Goal: Task Accomplishment & Management: Manage account settings

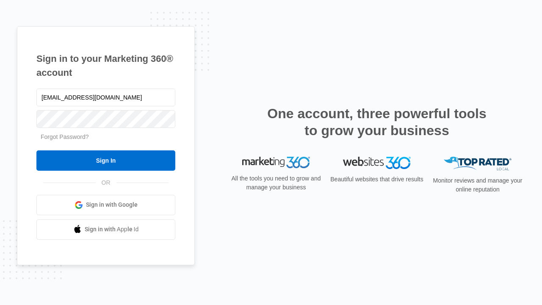
type input "dankie614@gmail.com"
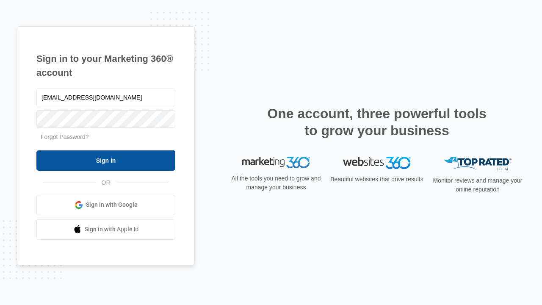
click at [106, 160] on input "Sign In" at bounding box center [105, 160] width 139 height 20
